Goal: Task Accomplishment & Management: Manage account settings

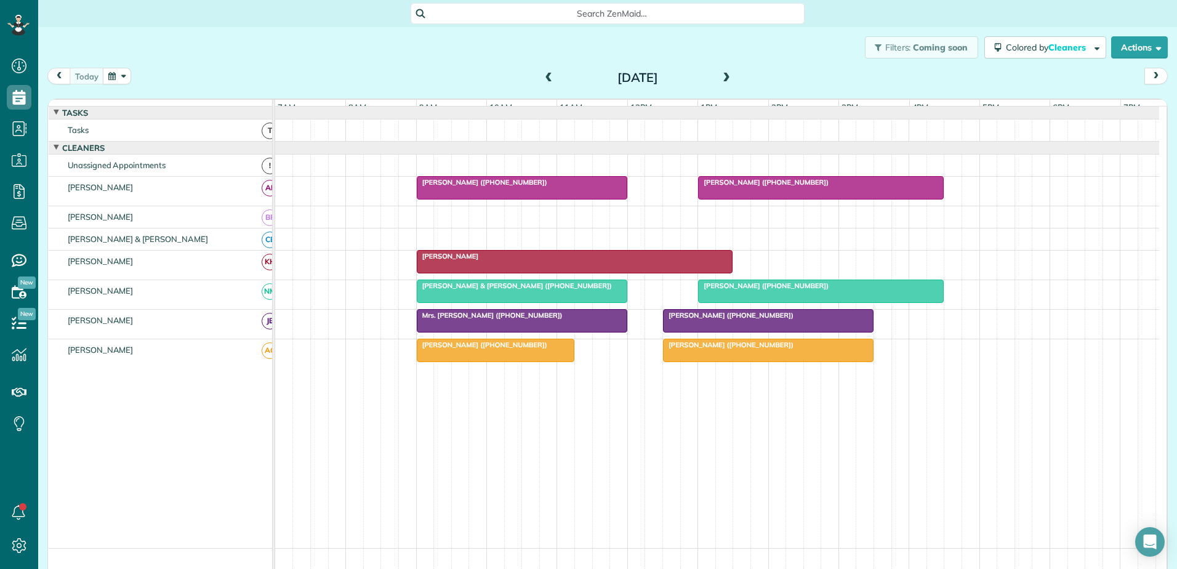
scroll to position [6, 6]
drag, startPoint x: 752, startPoint y: 270, endPoint x: 866, endPoint y: 265, distance: 114.0
click at [866, 265] on div "[PERSON_NAME]" at bounding box center [717, 265] width 884 height 29
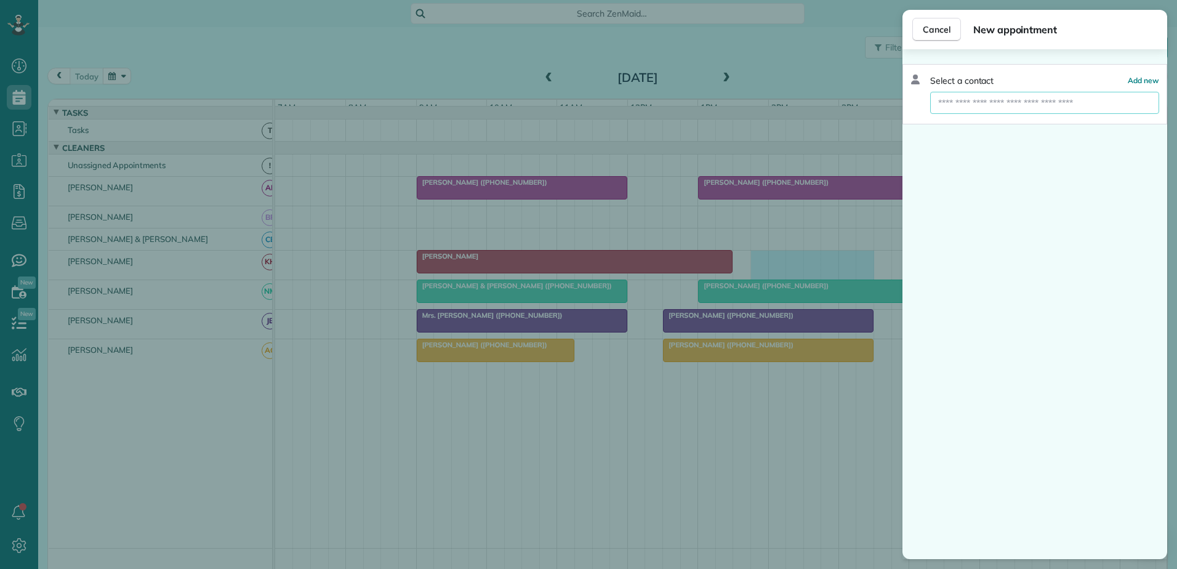
click at [1001, 103] on input "text" at bounding box center [1044, 103] width 229 height 22
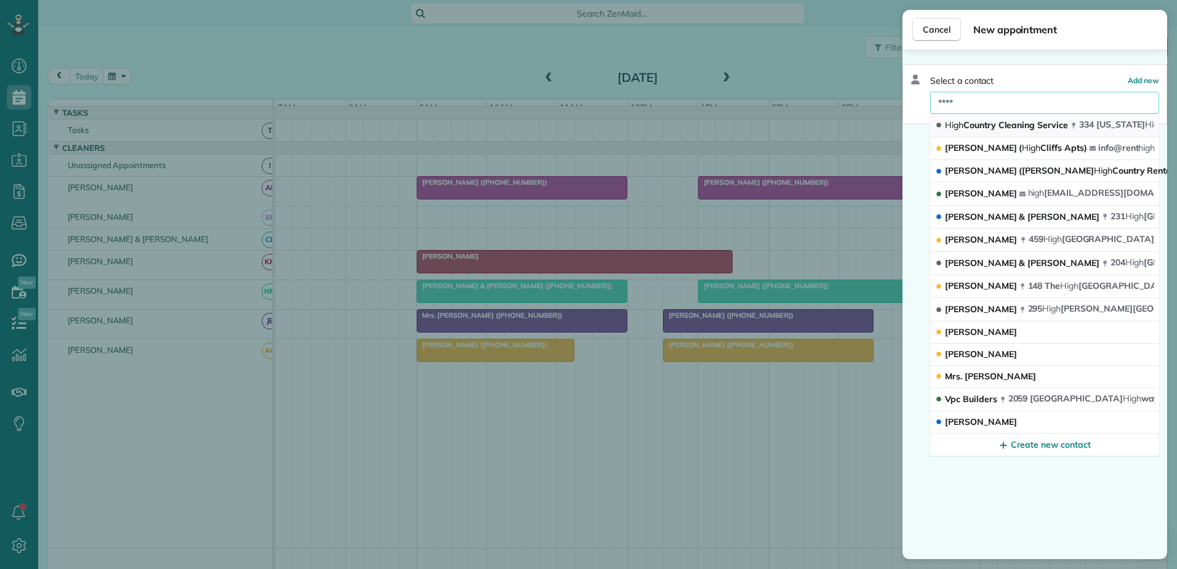
type input "****"
click at [1006, 122] on span "High Country Cleaning Service" at bounding box center [1006, 124] width 123 height 11
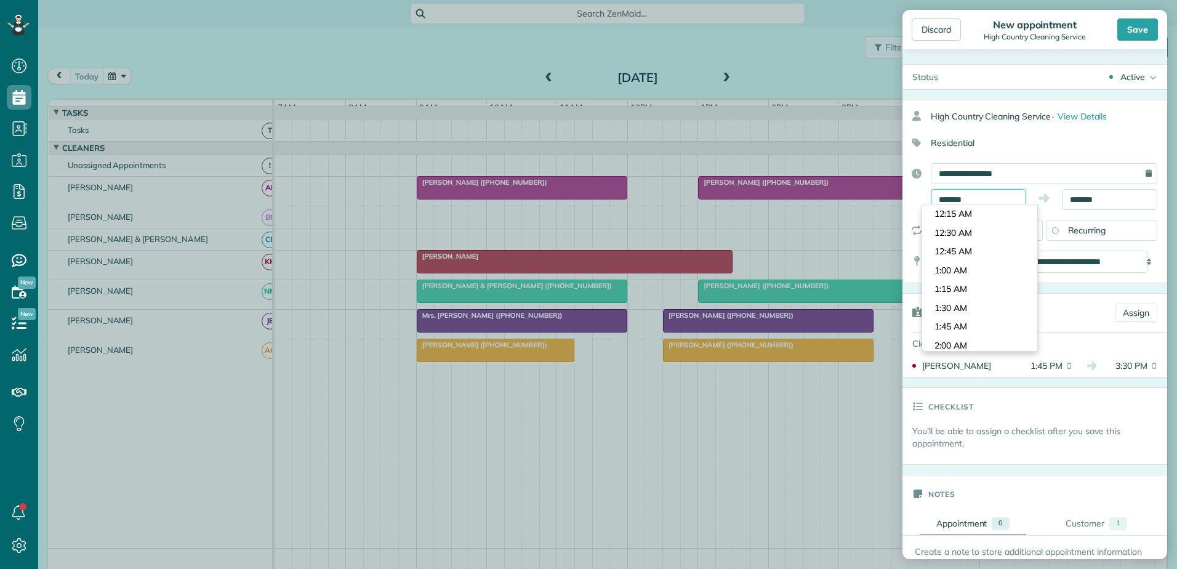
click at [975, 195] on input "*******" at bounding box center [978, 199] width 95 height 21
type input "*******"
click at [950, 254] on body "Dashboard Scheduling Calendar View List View Dispatch View - Weekly scheduling …" at bounding box center [588, 284] width 1177 height 569
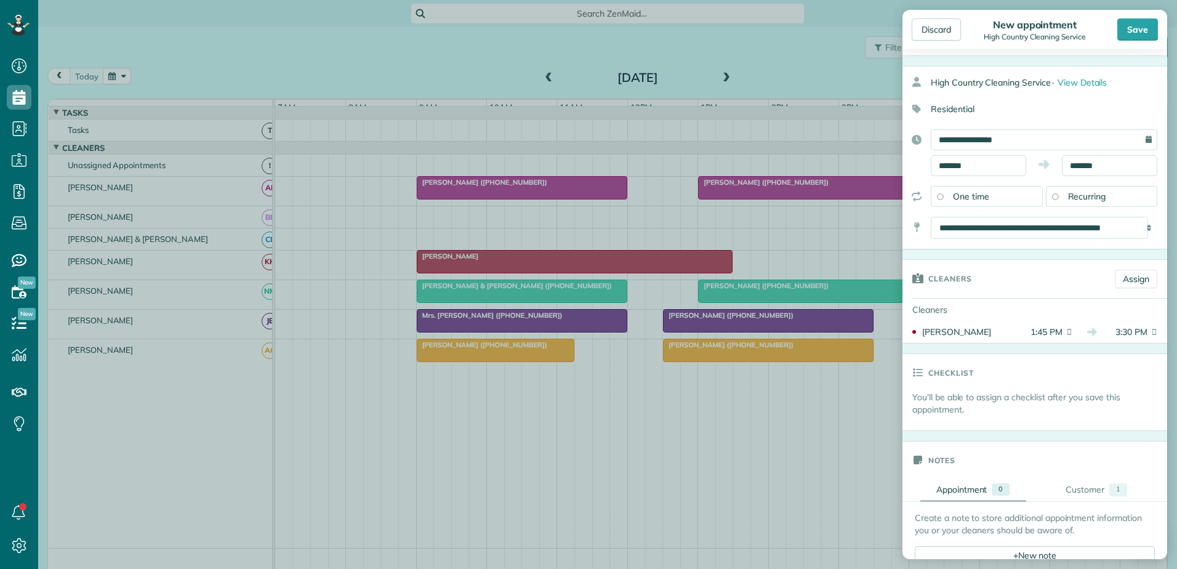
scroll to position [0, 0]
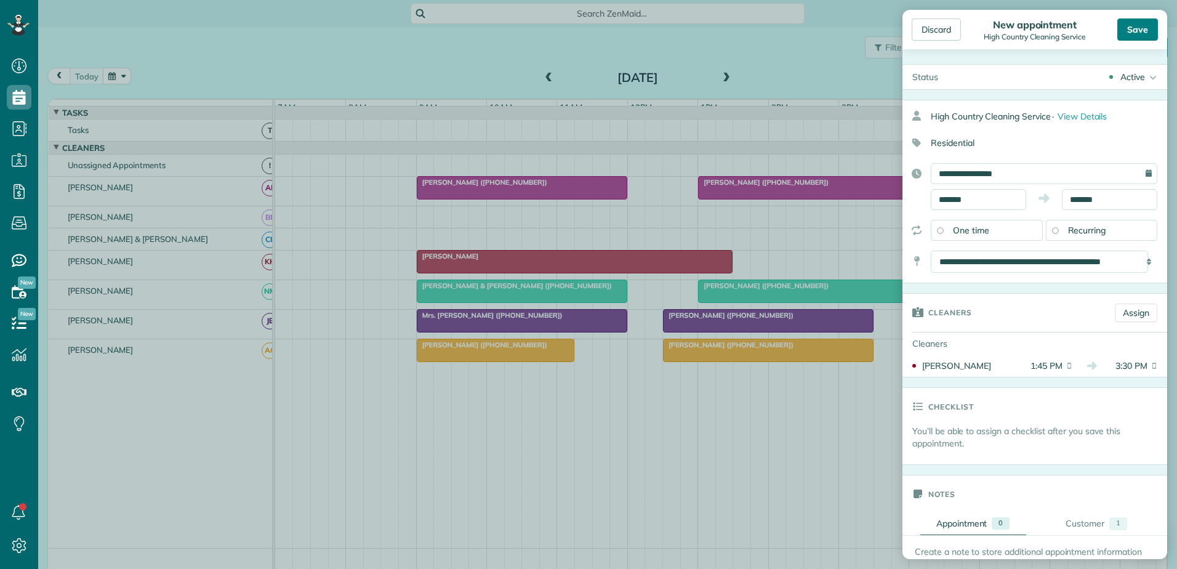
click at [1133, 27] on div "Save" at bounding box center [1138, 29] width 41 height 22
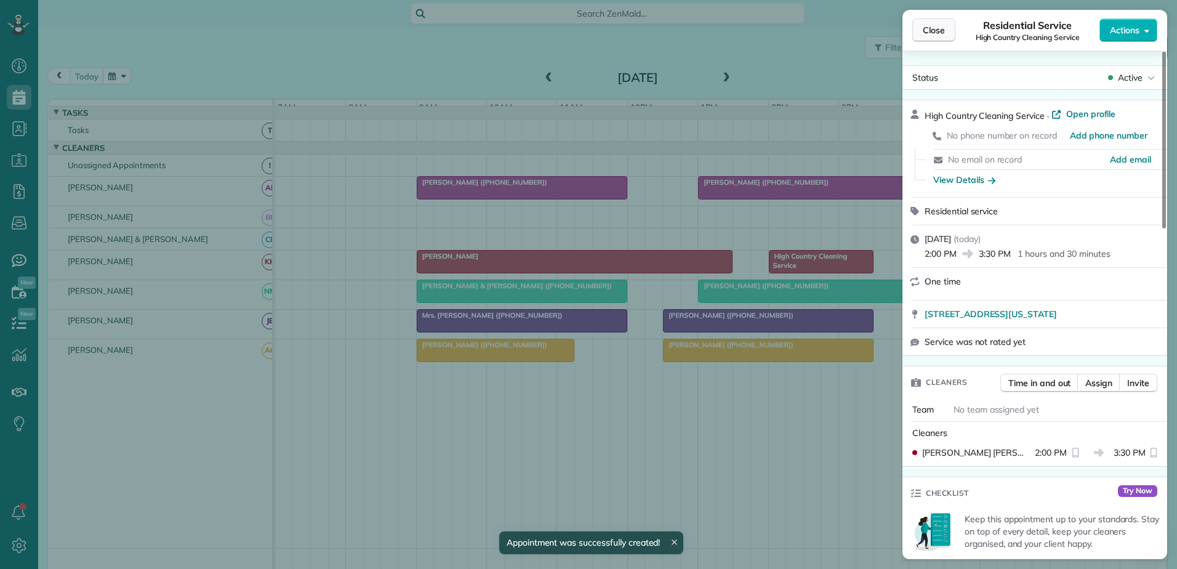
click at [934, 27] on span "Close" at bounding box center [934, 30] width 22 height 12
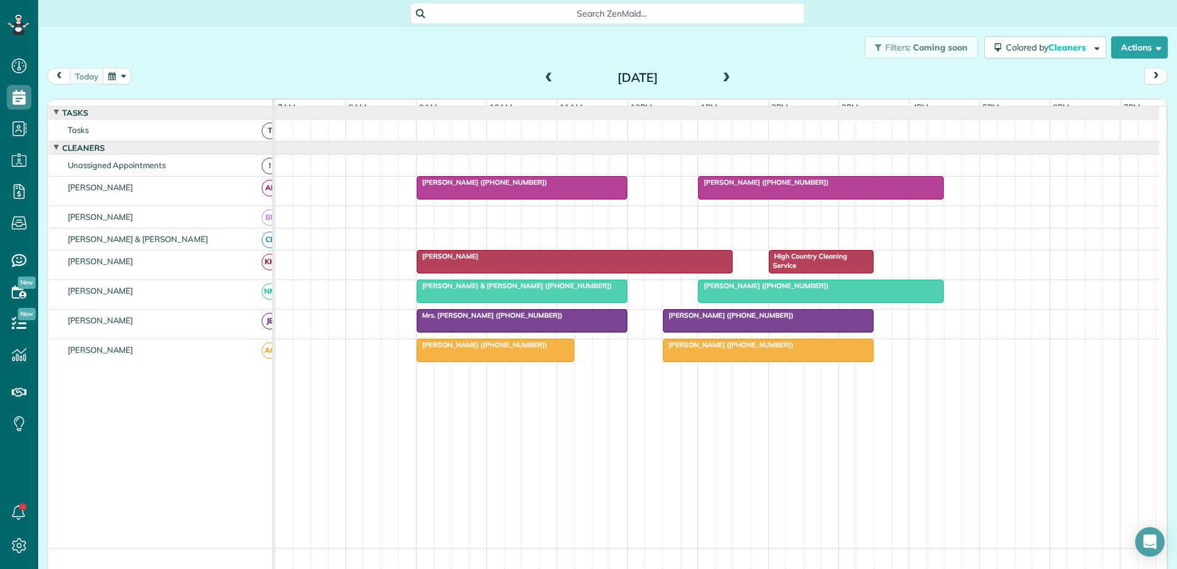
click at [825, 270] on div "High Country Cleaning Service" at bounding box center [822, 261] width 98 height 18
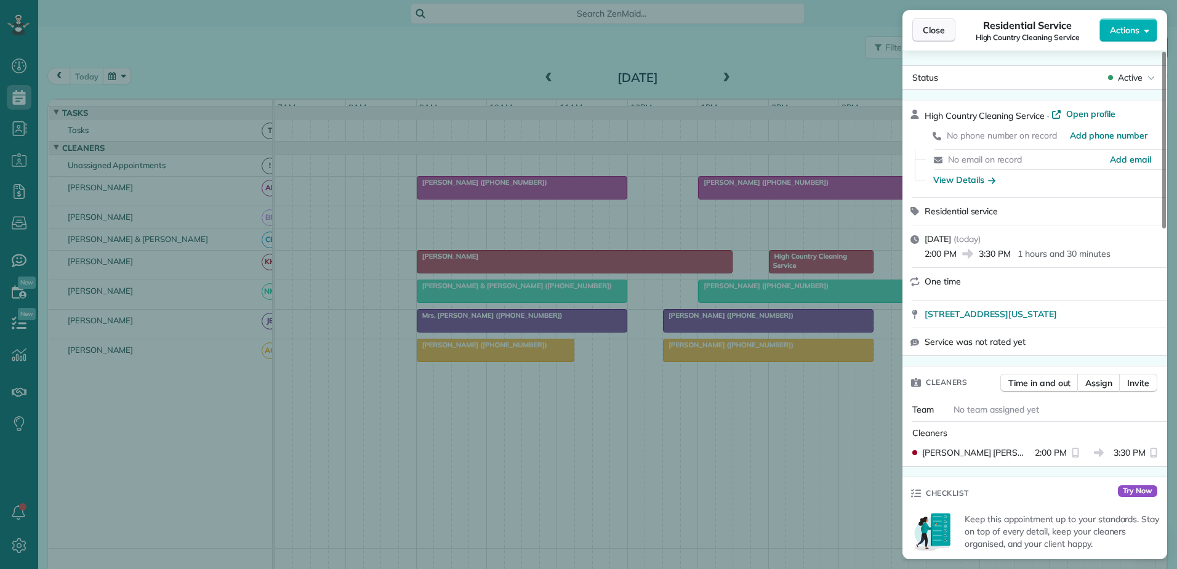
click at [923, 32] on span "Close" at bounding box center [934, 30] width 22 height 12
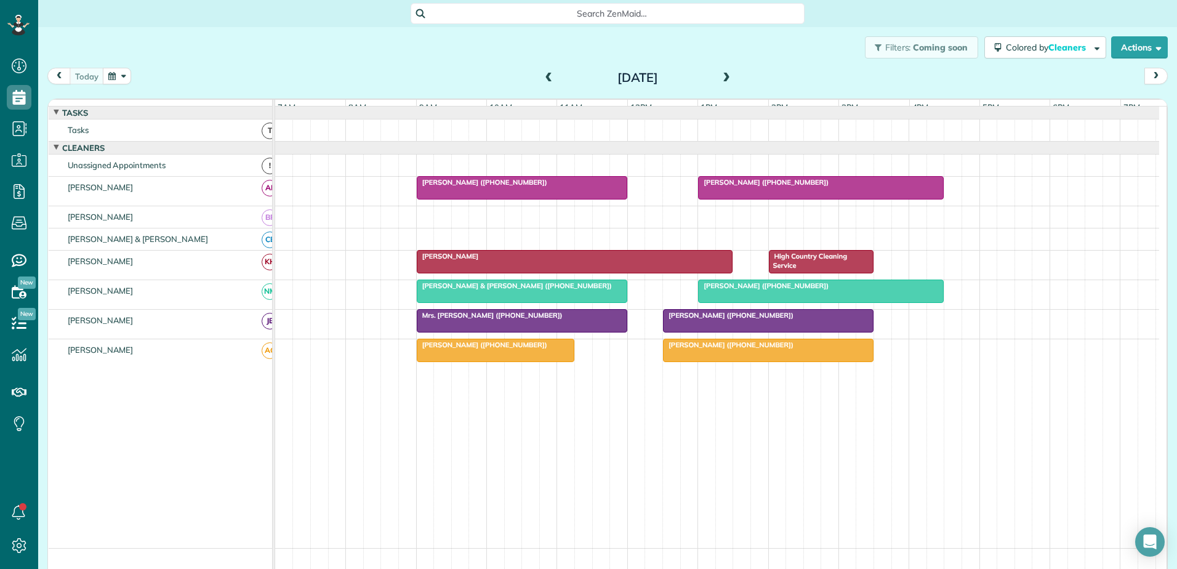
click at [491, 320] on span "Mrs. [PERSON_NAME] ([PHONE_NUMBER])" at bounding box center [489, 315] width 147 height 9
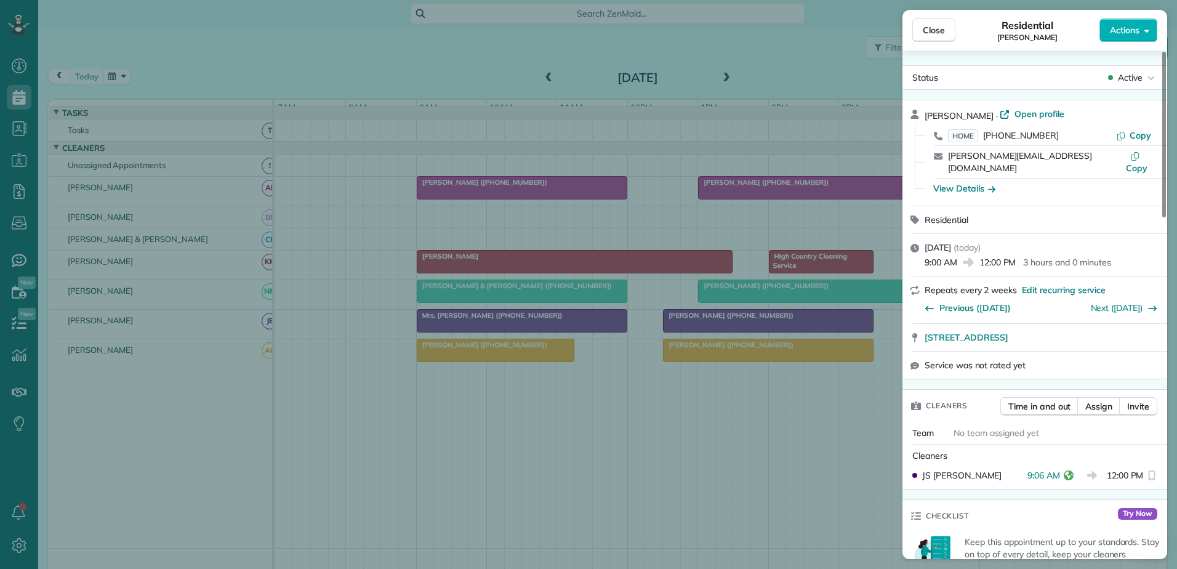
click at [490, 323] on div "Close Residential [PERSON_NAME] Actions Status Active [PERSON_NAME] · Open prof…" at bounding box center [588, 284] width 1177 height 569
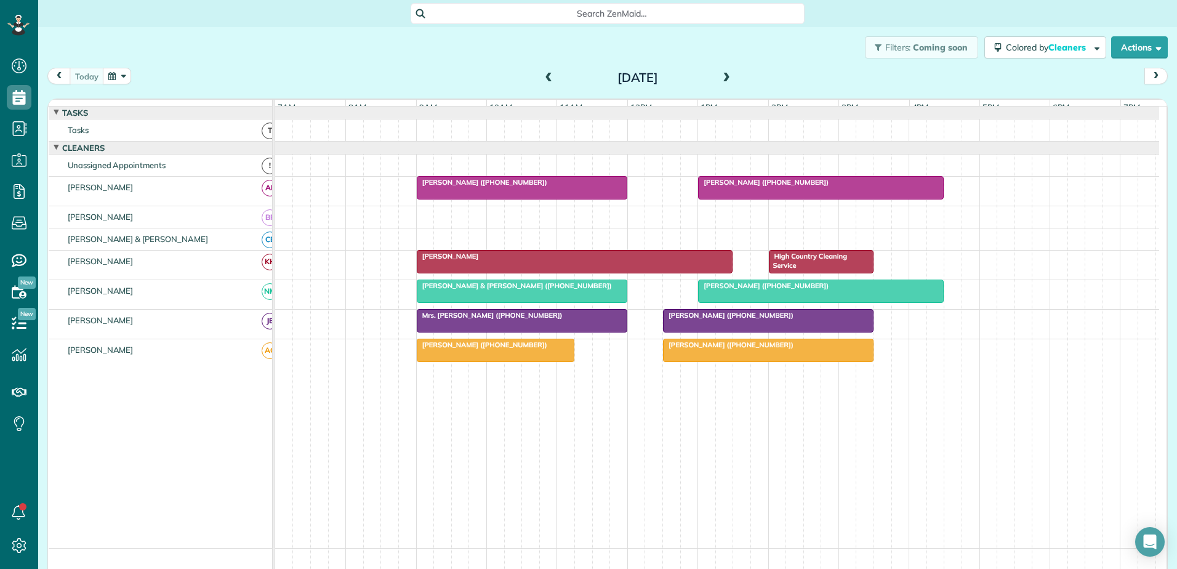
click at [485, 349] on span "[PERSON_NAME] ([PHONE_NUMBER])" at bounding box center [482, 345] width 132 height 9
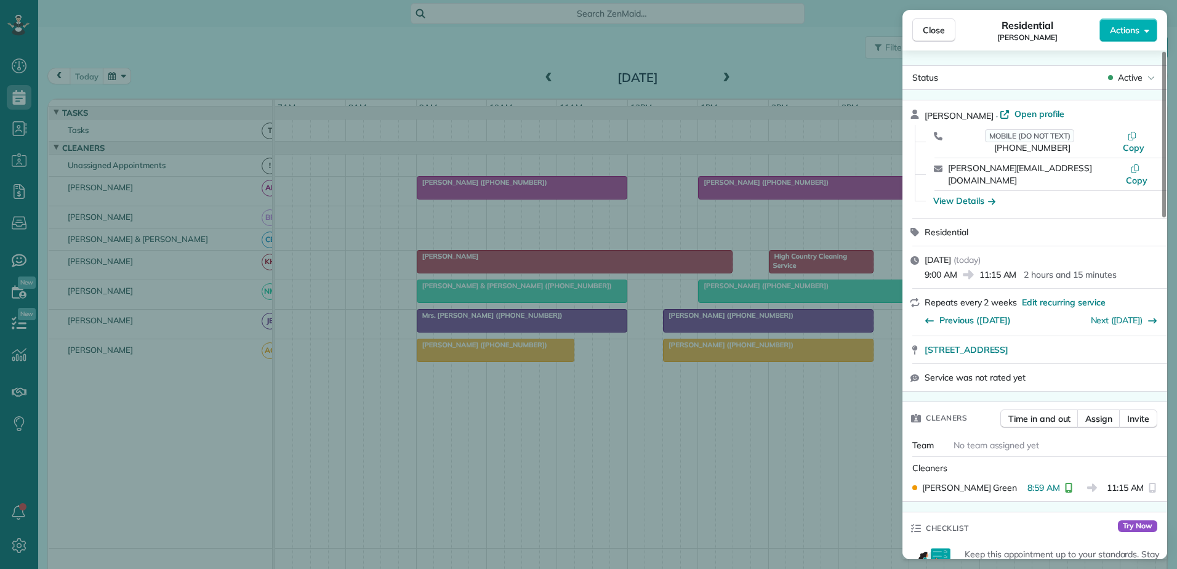
click at [485, 353] on div "Close Residential [PERSON_NAME] Actions Status Active [PERSON_NAME] · Open prof…" at bounding box center [588, 284] width 1177 height 569
